Goal: Information Seeking & Learning: Learn about a topic

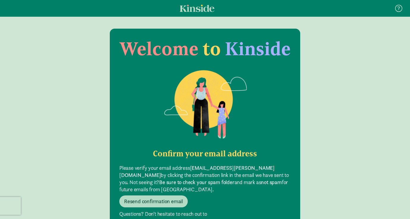
scroll to position [12, 0]
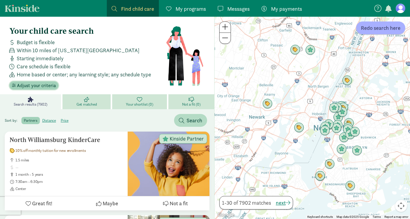
click at [39, 85] on span "Adjust your criteria" at bounding box center [36, 85] width 39 height 7
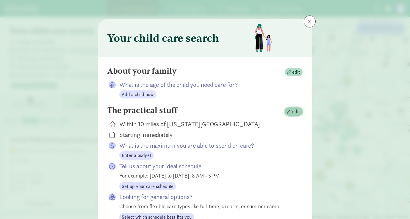
click at [297, 111] on span "edit" at bounding box center [296, 111] width 8 height 7
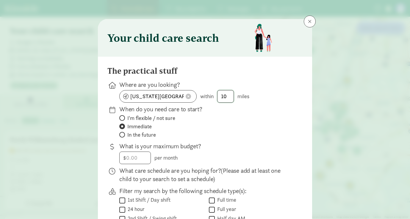
click at [226, 98] on input "10" at bounding box center [226, 96] width 16 height 12
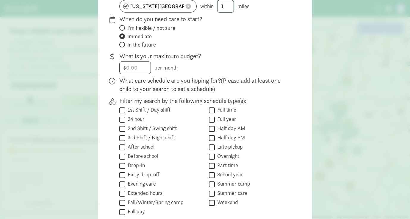
scroll to position [140, 0]
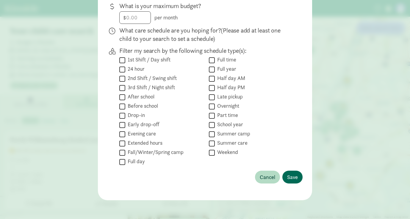
type input "1"
click at [294, 175] on span "Save" at bounding box center [292, 177] width 11 height 8
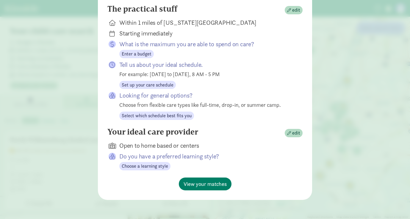
scroll to position [100, 0]
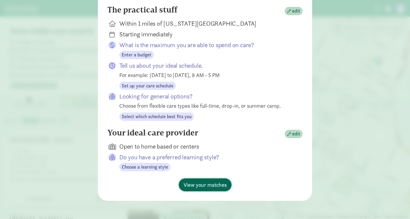
click at [202, 183] on span "View your matches" at bounding box center [205, 184] width 43 height 8
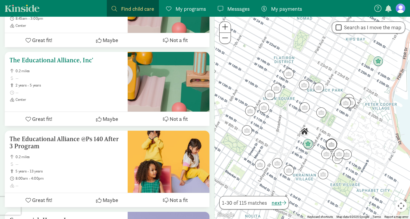
scroll to position [443, 0]
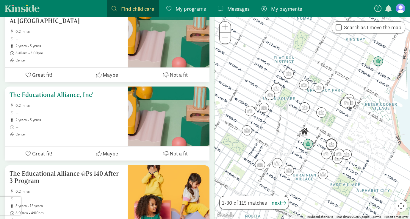
click at [72, 99] on div "The Educational Alliance, Inc' 0.2 miles 2 years - 5 years Center" at bounding box center [66, 113] width 113 height 45
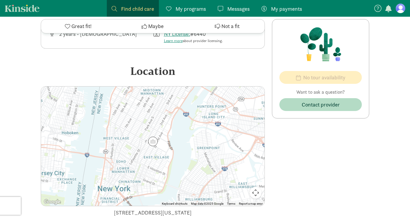
scroll to position [270, 0]
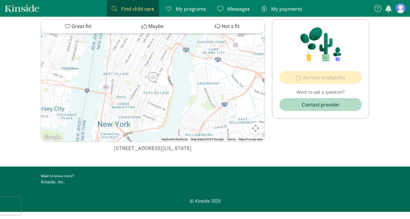
click at [282, 10] on span "My payments" at bounding box center [286, 9] width 31 height 8
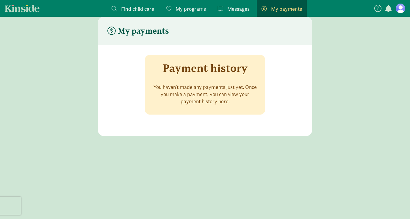
scroll to position [12, 0]
click at [191, 8] on span "My programs" at bounding box center [191, 9] width 30 height 8
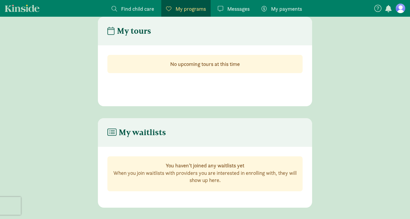
click at [401, 10] on figure at bounding box center [401, 9] width 10 height 10
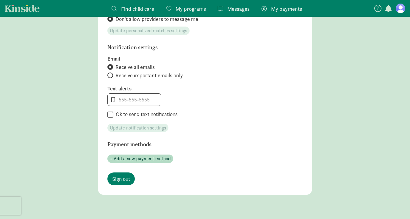
scroll to position [291, 0]
